Goal: Obtain resource: Obtain resource

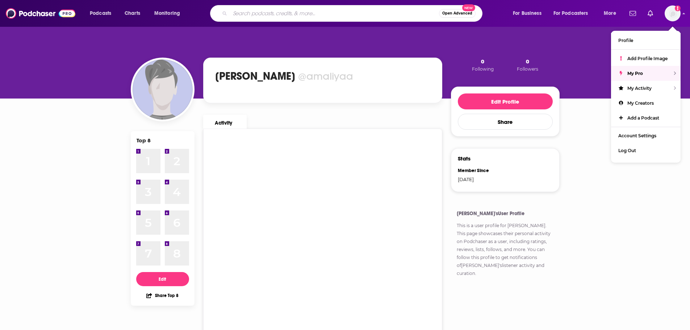
click at [272, 13] on input "Search podcasts, credits, & more..." at bounding box center [334, 14] width 209 height 12
paste input "The Digiday Podcast"
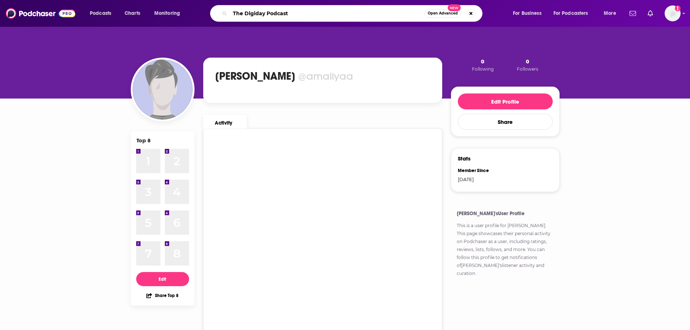
type input "The Digiday Podcast"
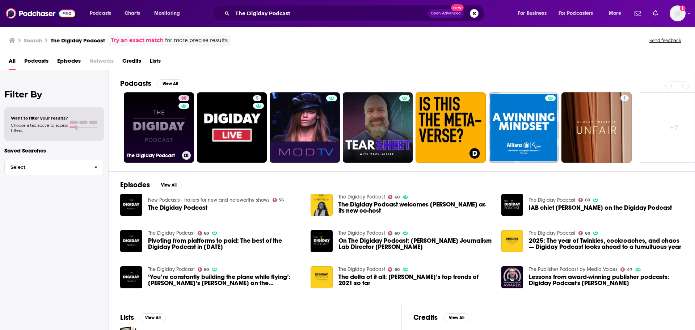
click at [169, 134] on link "60 The Digiday Podcast" at bounding box center [159, 127] width 70 height 70
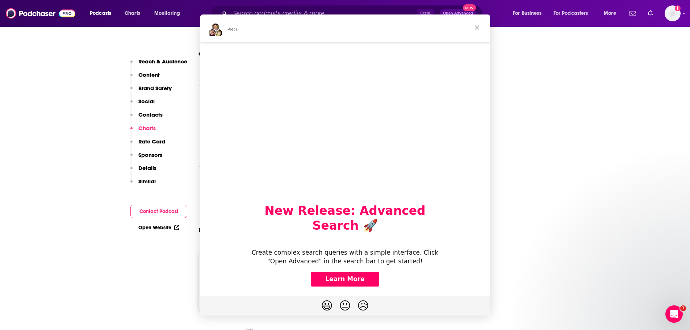
scroll to position [1050, 0]
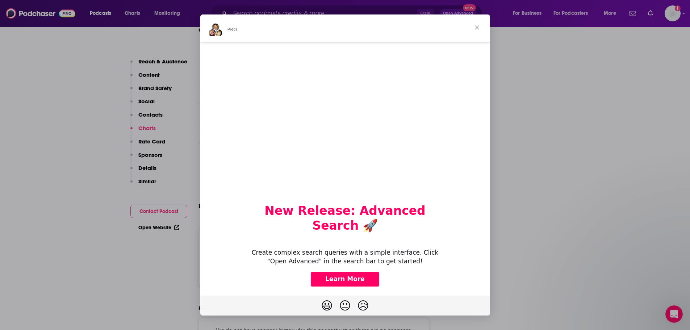
click at [475, 28] on span "Close" at bounding box center [477, 27] width 26 height 26
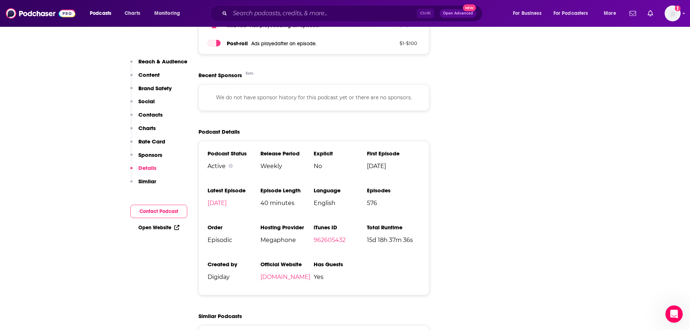
scroll to position [2100, 0]
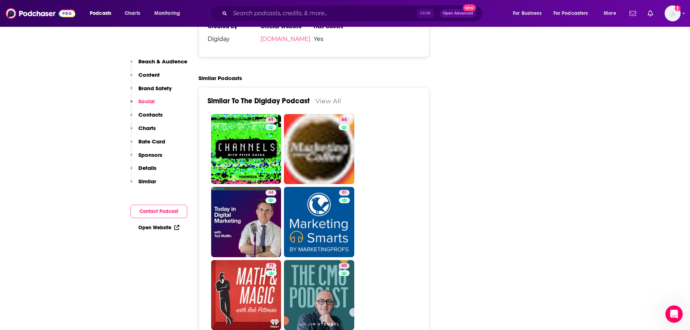
click at [174, 63] on p "Reach & Audience" at bounding box center [162, 61] width 49 height 7
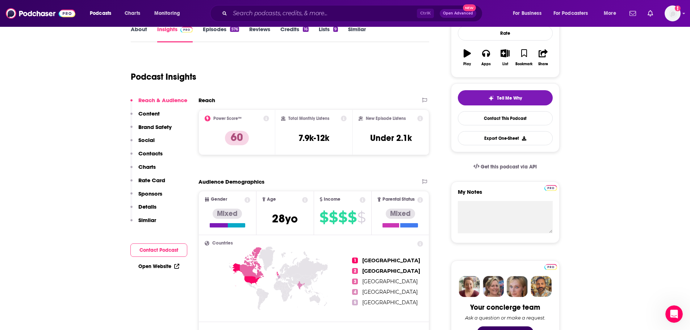
scroll to position [0, 0]
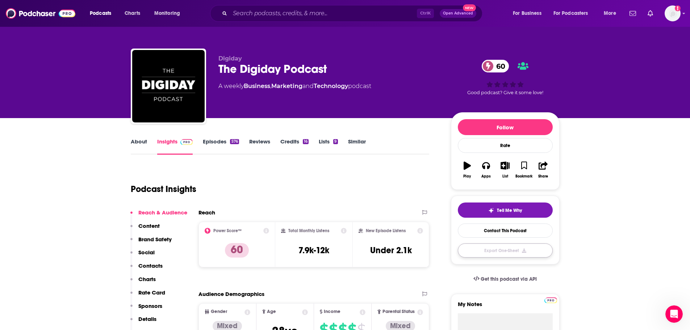
click at [512, 248] on button "Export One-Sheet" at bounding box center [505, 250] width 95 height 14
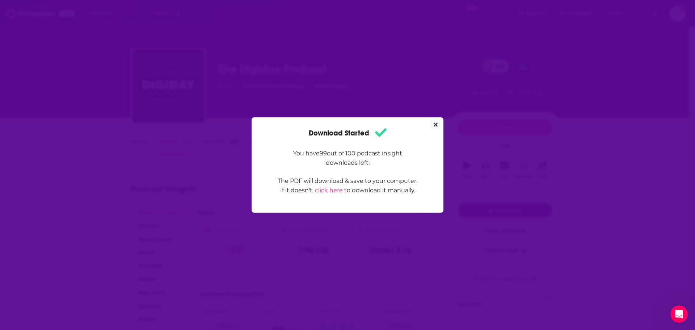
click at [435, 123] on icon "Close" at bounding box center [436, 125] width 4 height 4
